Goal: Navigation & Orientation: Find specific page/section

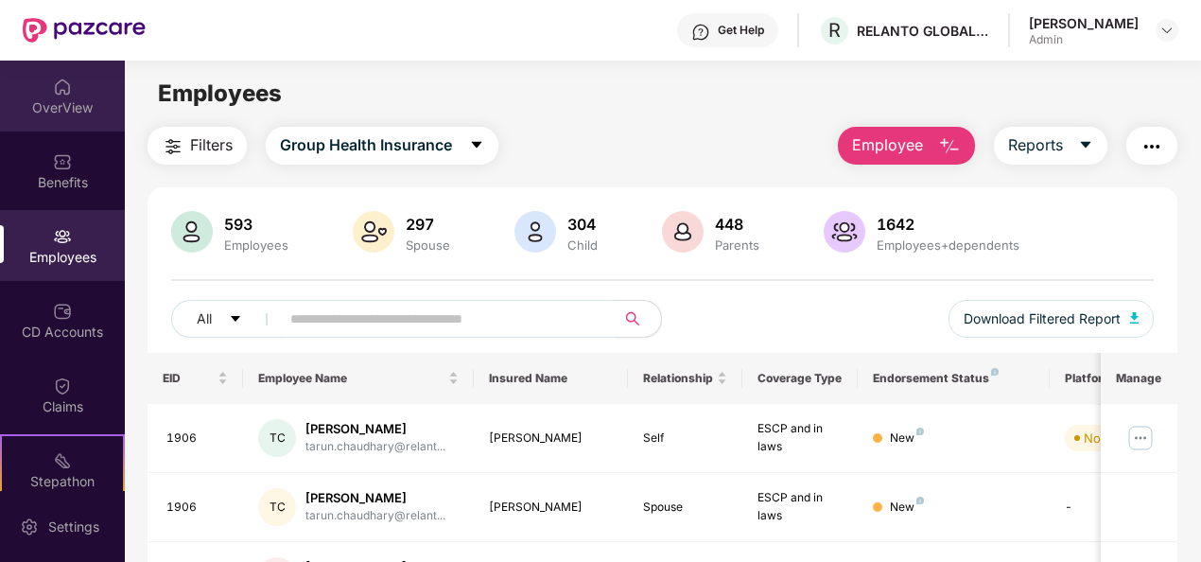
click at [49, 96] on div "OverView" at bounding box center [62, 96] width 125 height 71
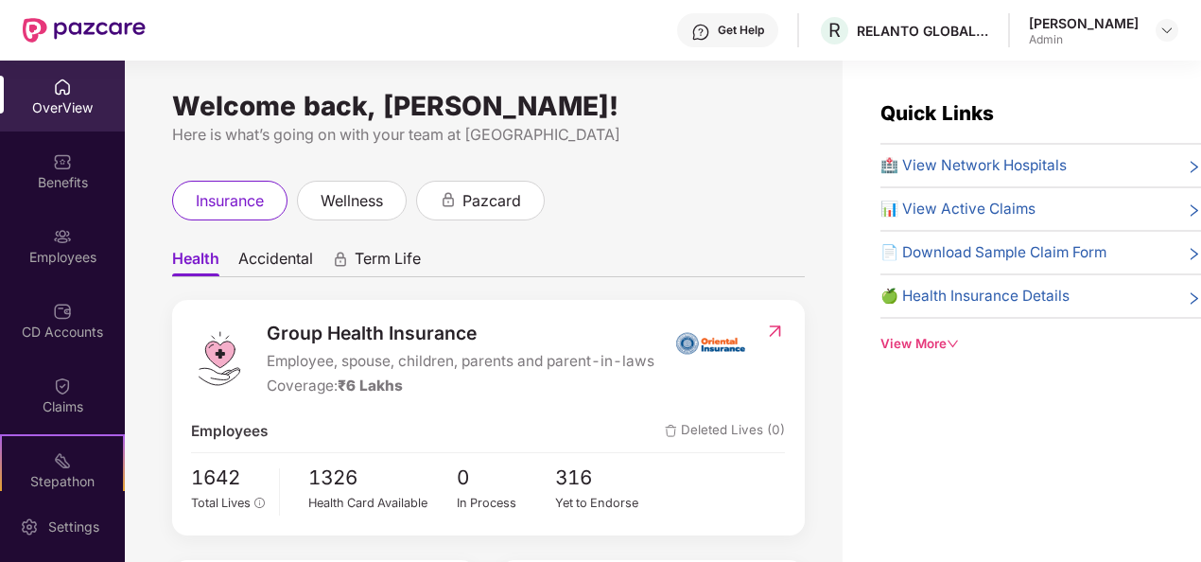
click at [48, 244] on div "Employees" at bounding box center [62, 245] width 125 height 71
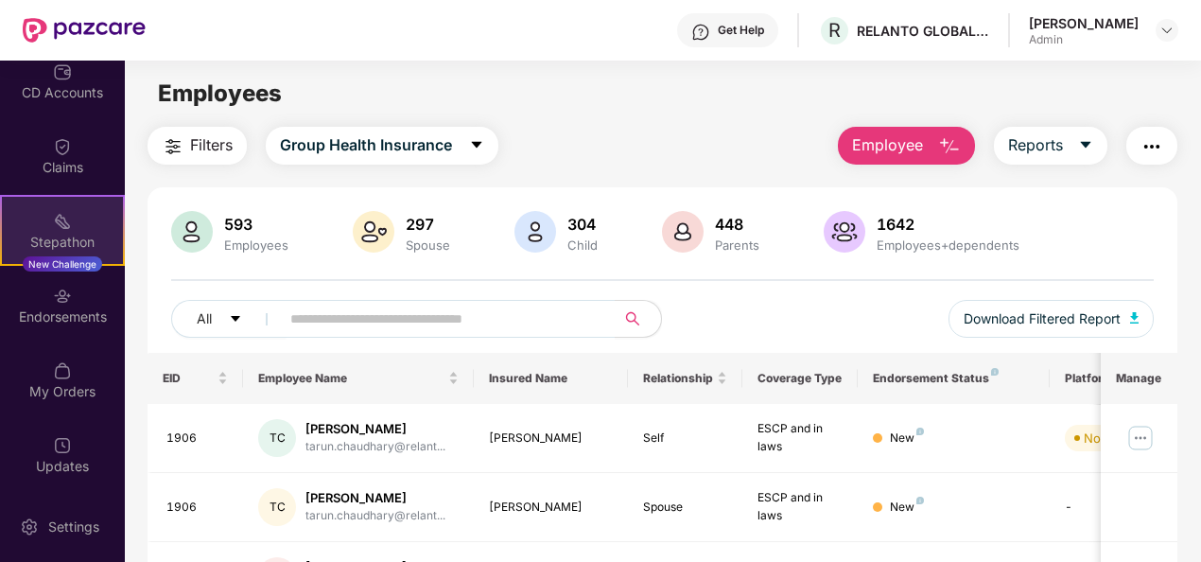
scroll to position [242, 0]
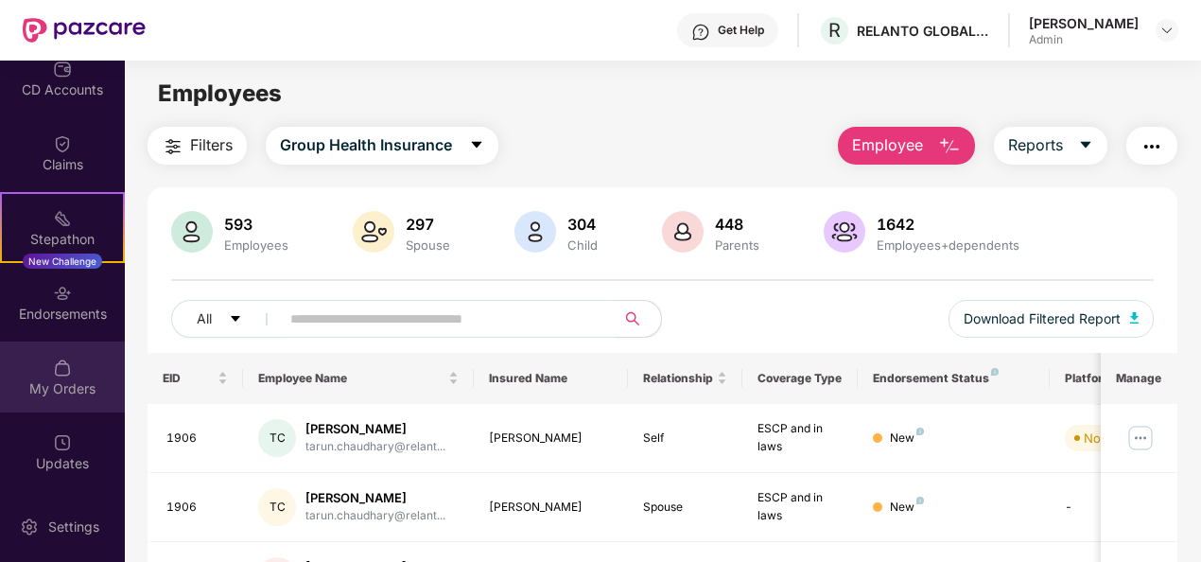
click at [61, 406] on div "My Orders" at bounding box center [62, 376] width 125 height 71
